Goal: Transaction & Acquisition: Purchase product/service

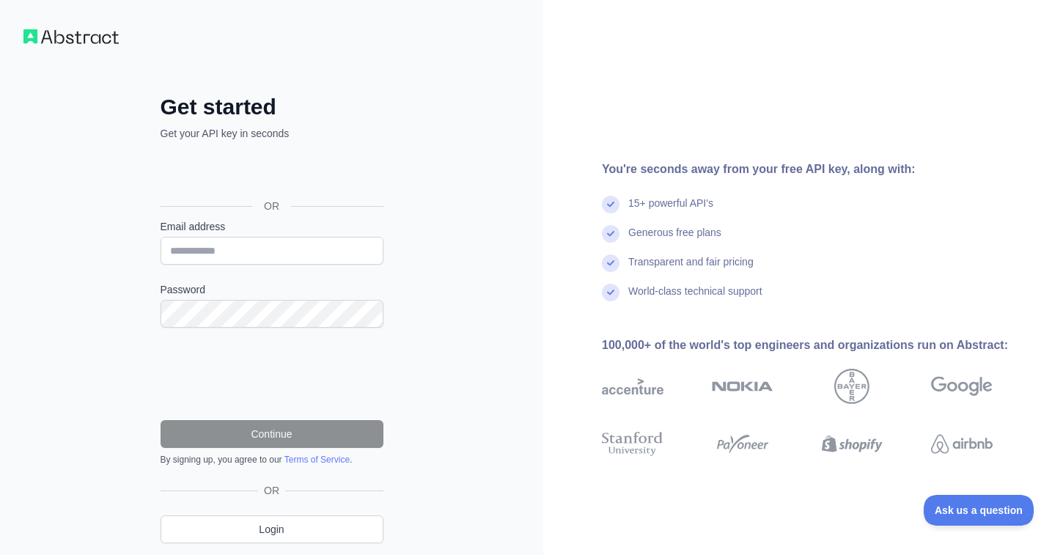
click at [269, 155] on div "OR" at bounding box center [272, 183] width 223 height 73
click at [254, 166] on div "Sign in with Google. Opens in new tab" at bounding box center [271, 173] width 220 height 32
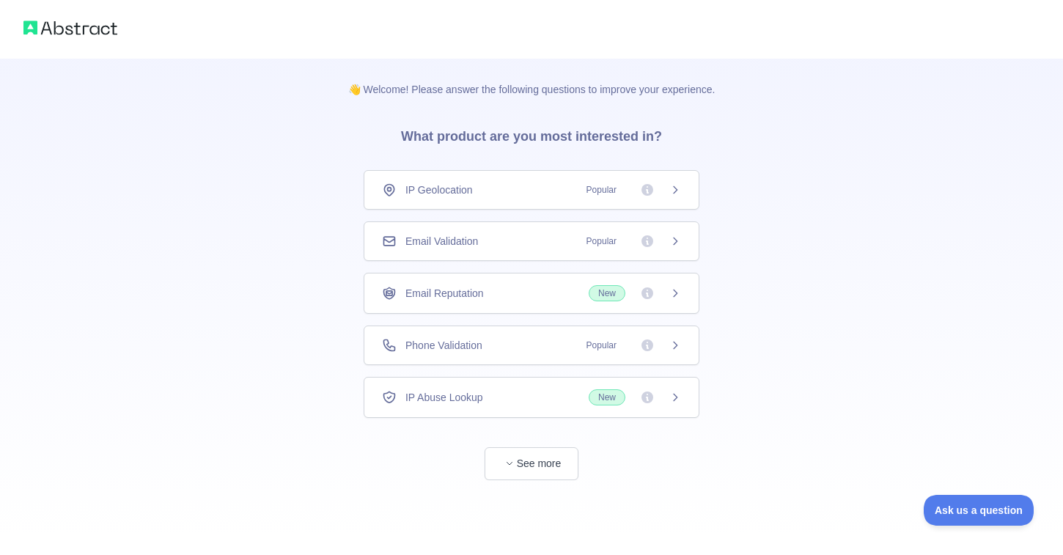
click at [480, 190] on div "IP Geolocation Popular" at bounding box center [531, 190] width 299 height 15
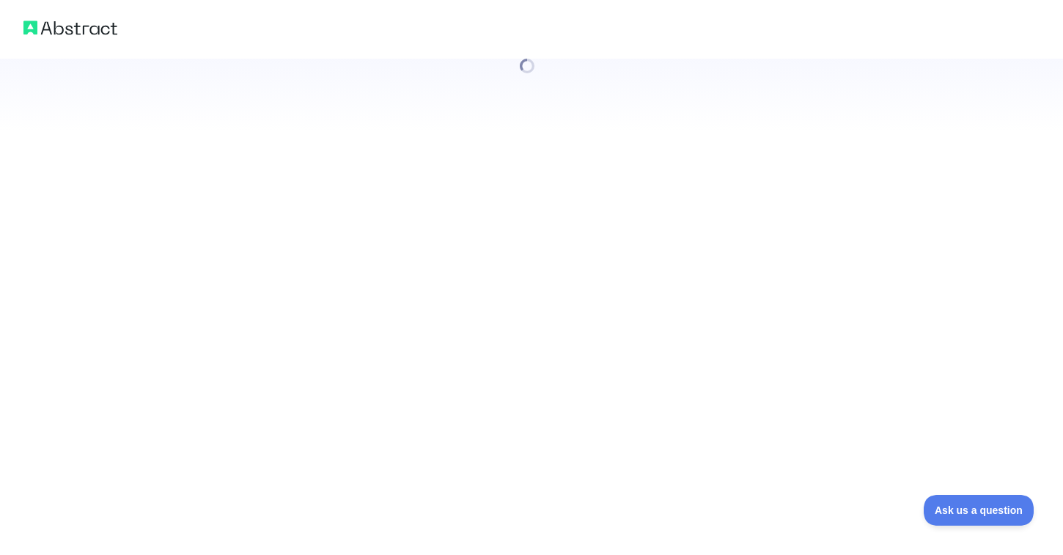
click at [480, 190] on div at bounding box center [531, 277] width 1063 height 555
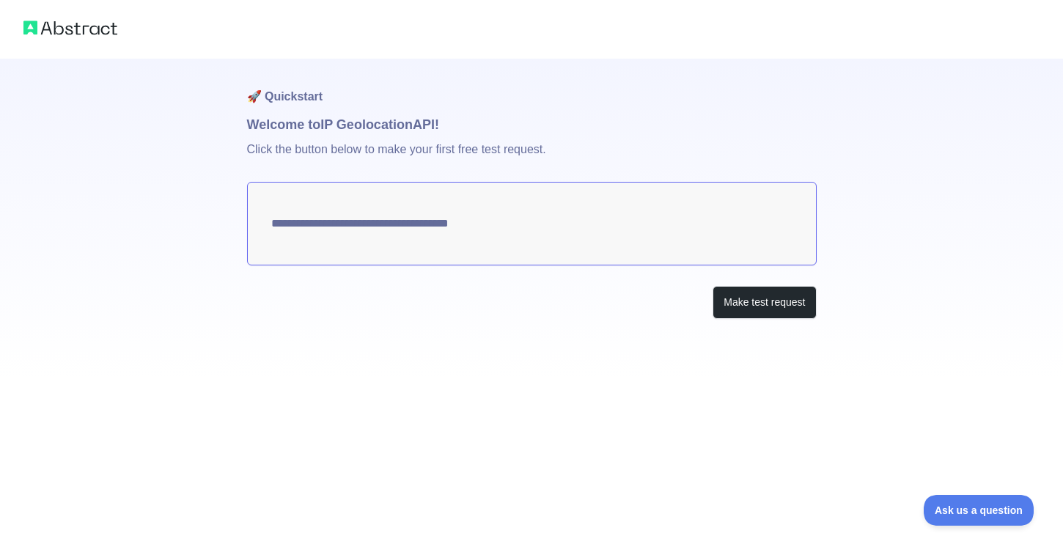
type textarea "**********"
click at [744, 315] on button "Make test request" at bounding box center [764, 302] width 103 height 33
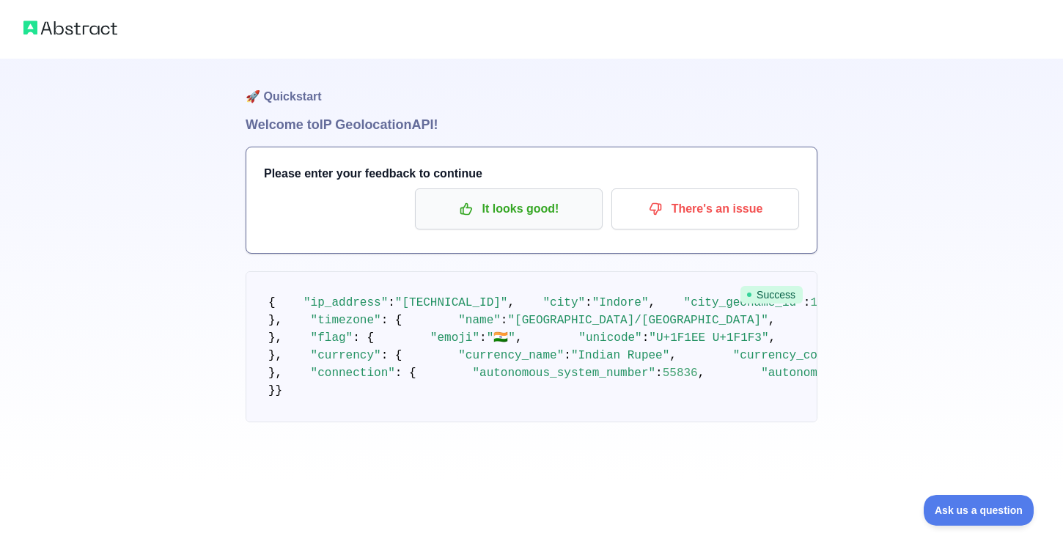
click at [544, 214] on p "It looks good!" at bounding box center [509, 209] width 166 height 25
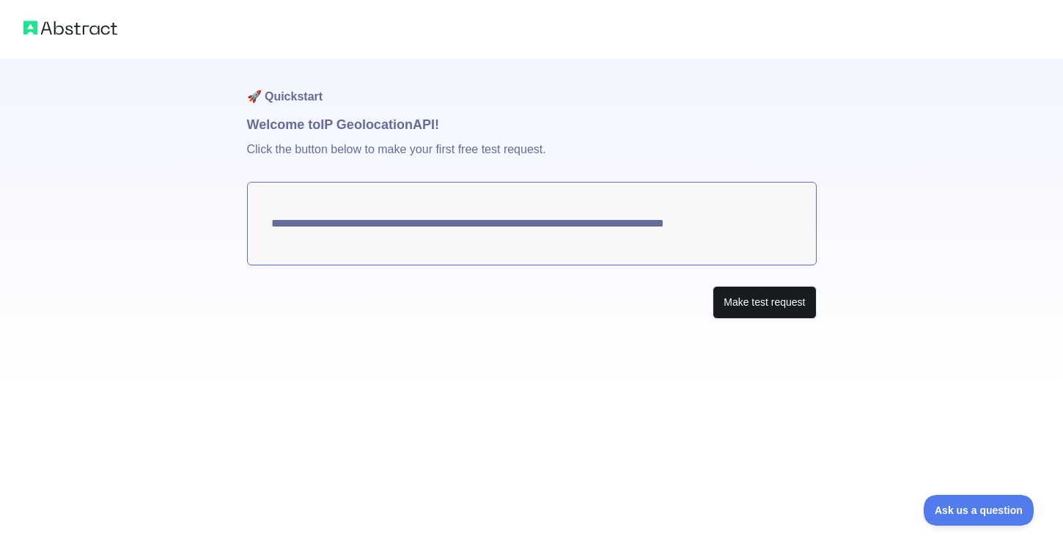
click at [752, 313] on button "Make test request" at bounding box center [764, 302] width 103 height 33
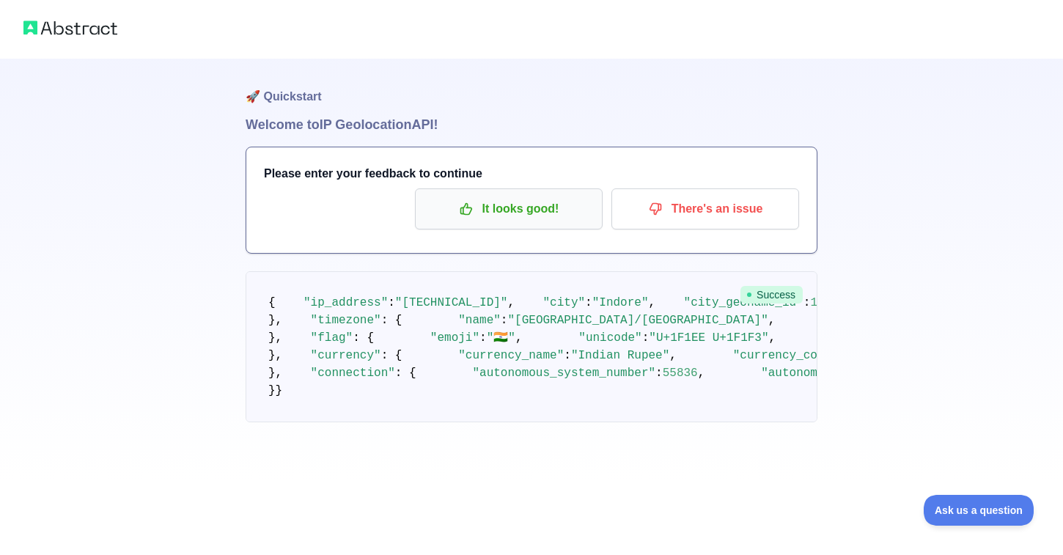
click at [478, 193] on button "It looks good!" at bounding box center [509, 208] width 188 height 41
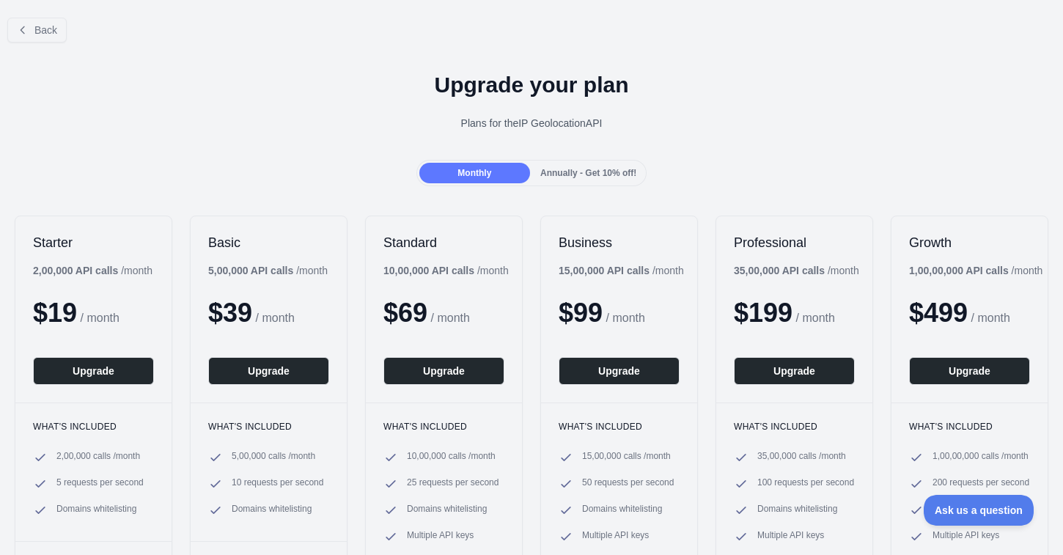
click at [144, 311] on div "$ 19 / month" at bounding box center [93, 312] width 121 height 29
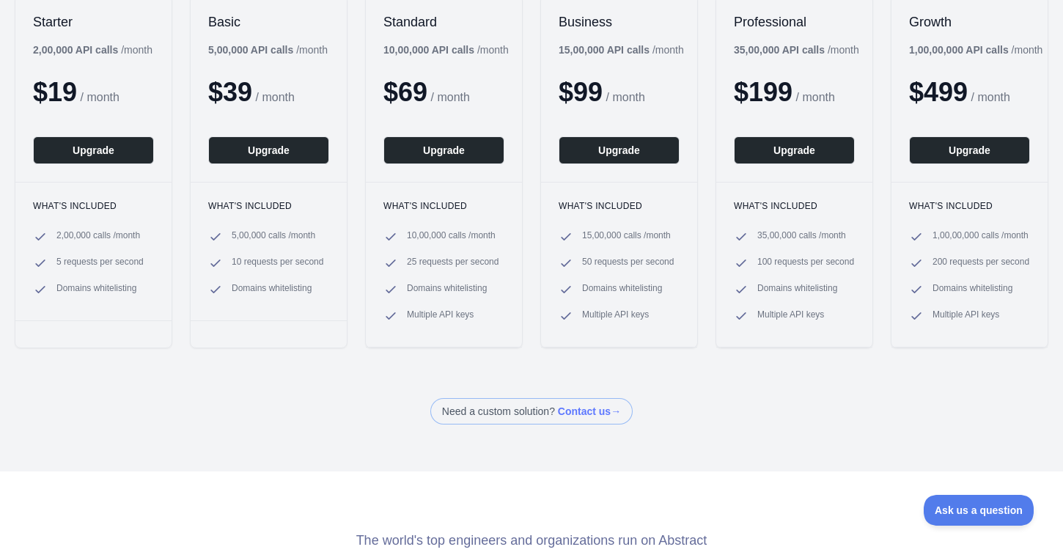
scroll to position [306, 0]
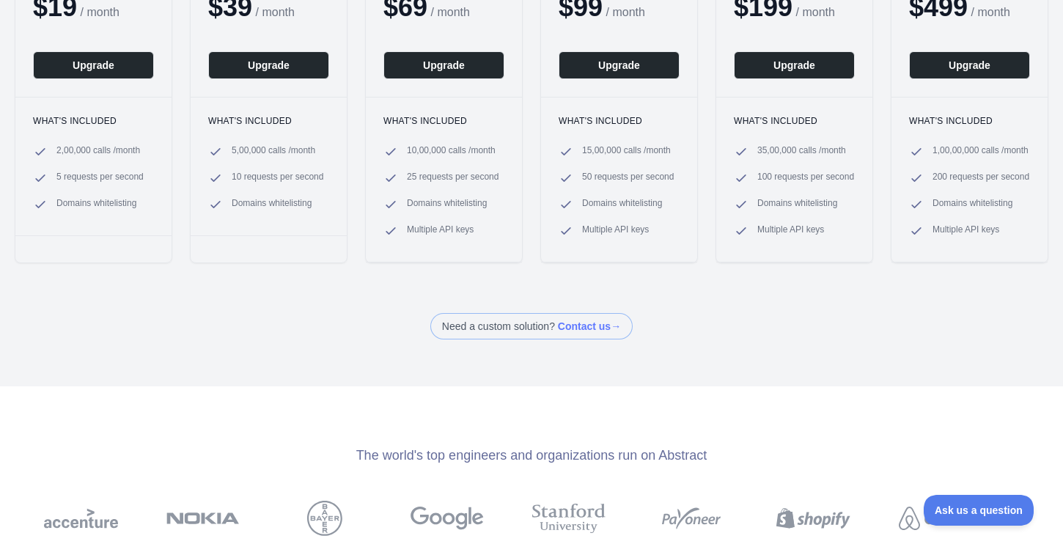
click at [109, 254] on div "Starter 2,00,000 API calls / month $ 19 / month Upgrade What's included 2,00,00…" at bounding box center [94, 87] width 158 height 354
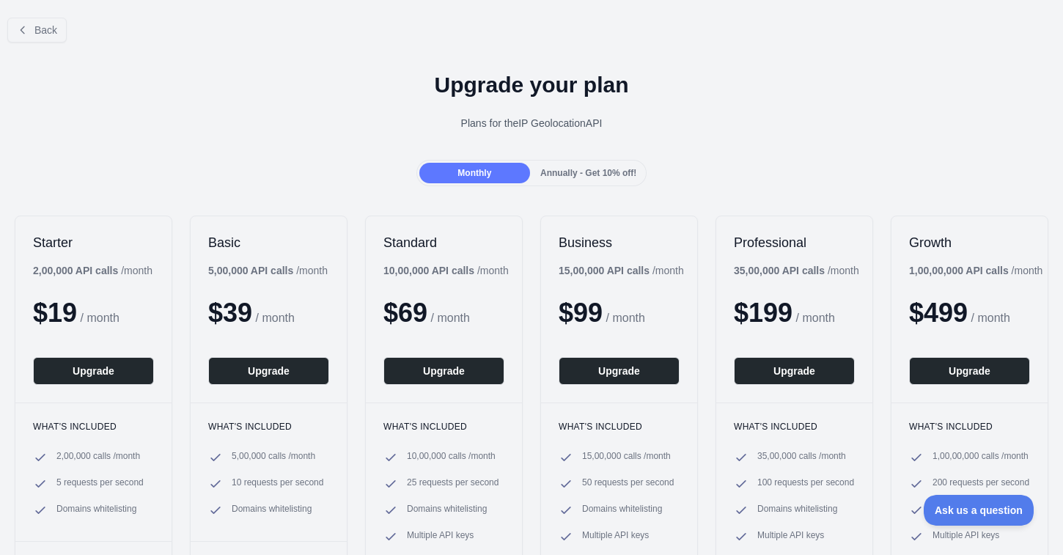
scroll to position [0, 0]
click at [524, 367] on div "Starter 2,00,000 API calls / month $ 19 / month Upgrade What's included 2,00,00…" at bounding box center [531, 392] width 1063 height 383
click at [577, 175] on span "Annually - Get 10% off!" at bounding box center [589, 173] width 96 height 10
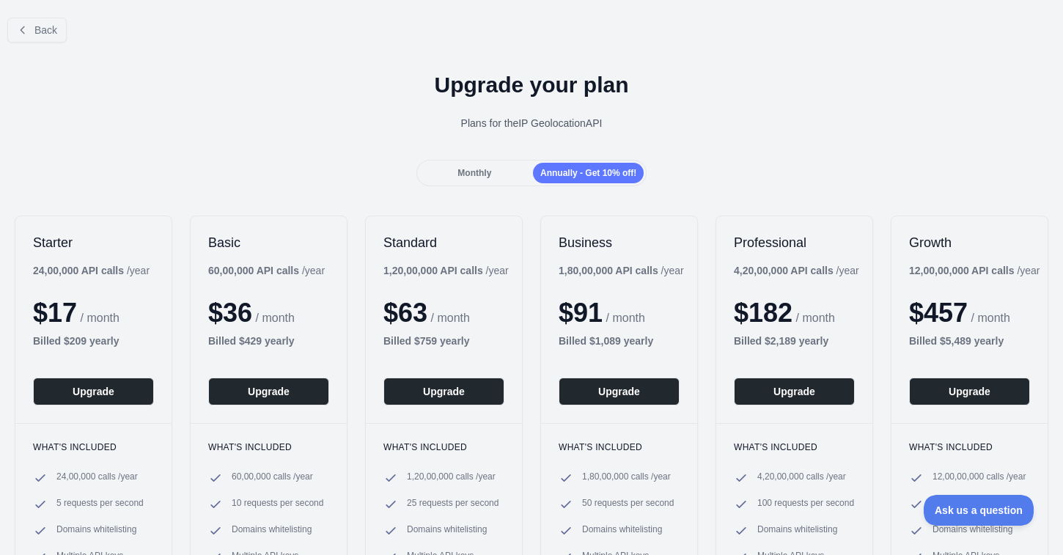
click at [506, 167] on div "Monthly" at bounding box center [475, 173] width 111 height 21
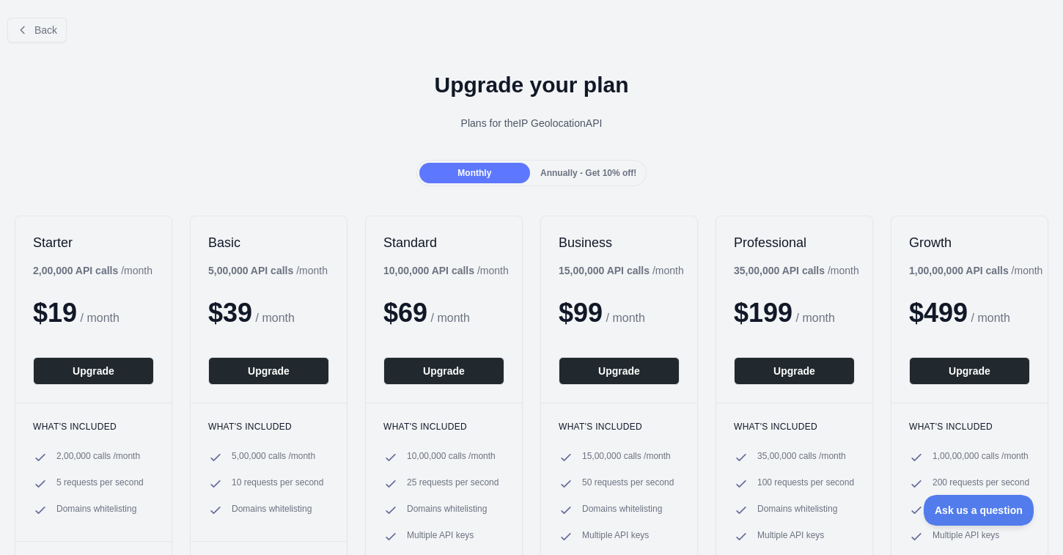
click at [631, 169] on span "Annually - Get 10% off!" at bounding box center [589, 173] width 96 height 10
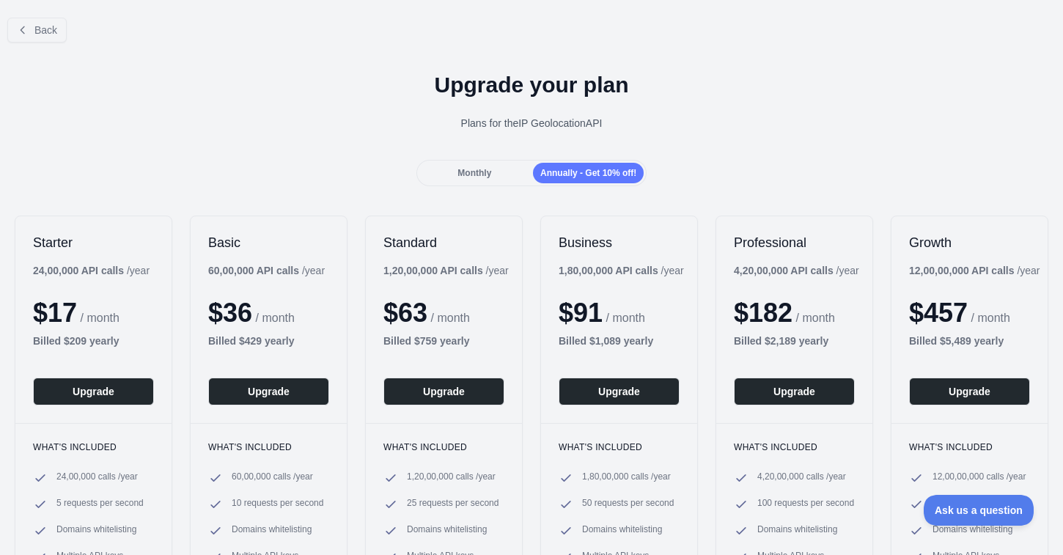
click at [470, 172] on span "Monthly" at bounding box center [475, 173] width 34 height 10
